Goal: Task Accomplishment & Management: Manage account settings

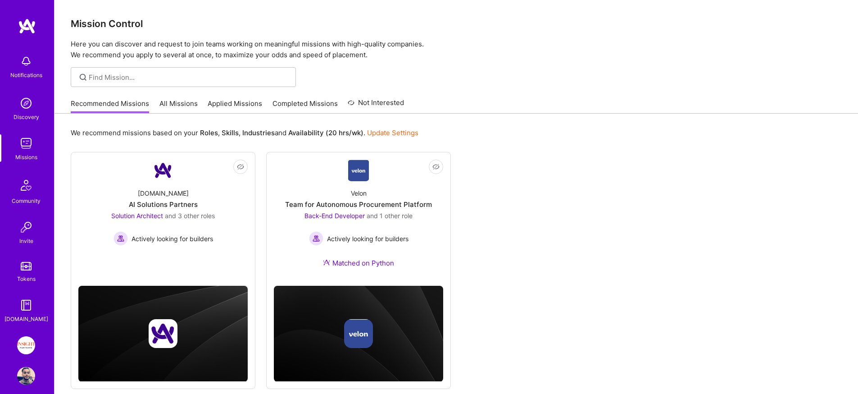
click at [288, 103] on link "Completed Missions" at bounding box center [304, 106] width 65 height 15
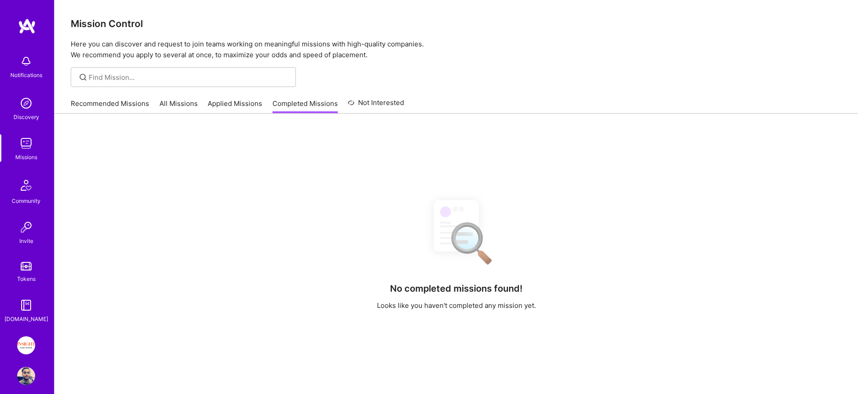
click at [23, 335] on div "Notifications Discovery Missions Community Invite Tokens [DOMAIN_NAME] Insight …" at bounding box center [27, 197] width 54 height 394
click at [23, 339] on img at bounding box center [26, 345] width 18 height 18
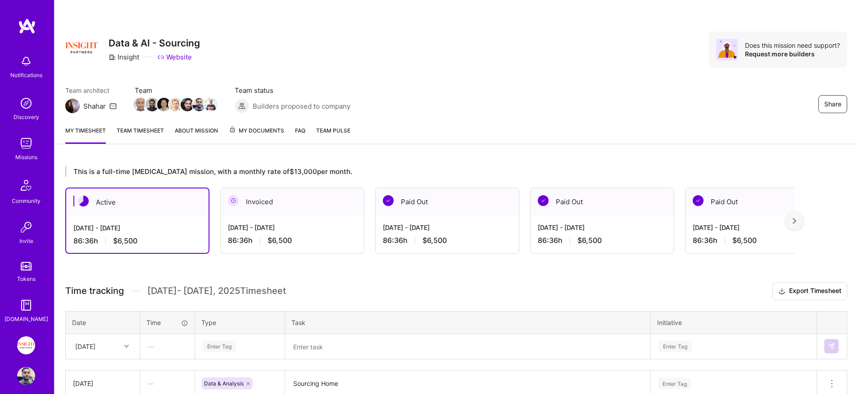
click at [251, 143] on link "My Documents" at bounding box center [256, 135] width 55 height 18
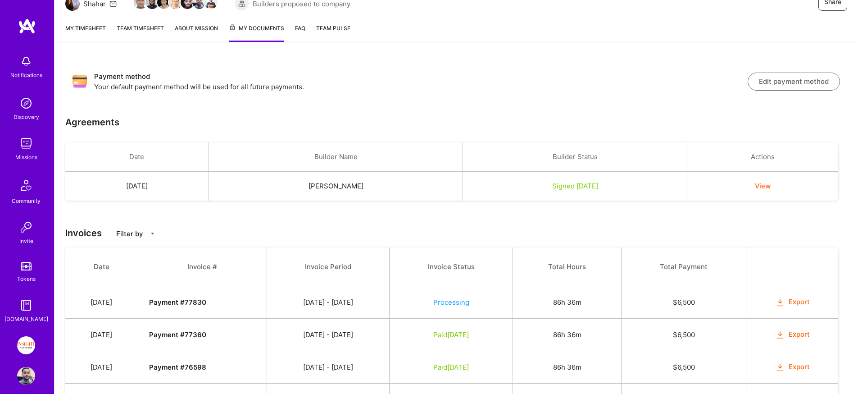
scroll to position [143, 0]
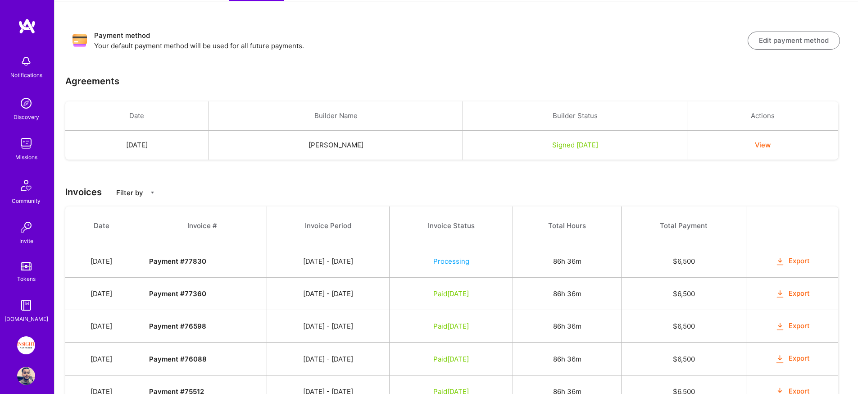
click at [437, 44] on p "Your default payment method will be used for all future payments." at bounding box center [420, 45] width 653 height 9
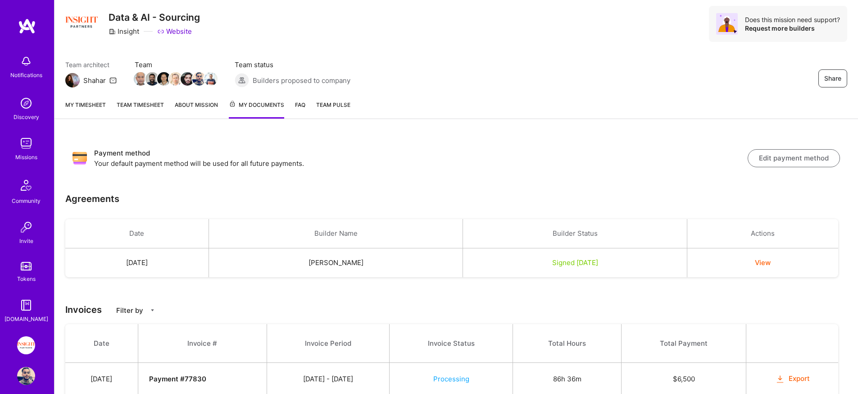
scroll to position [33, 0]
